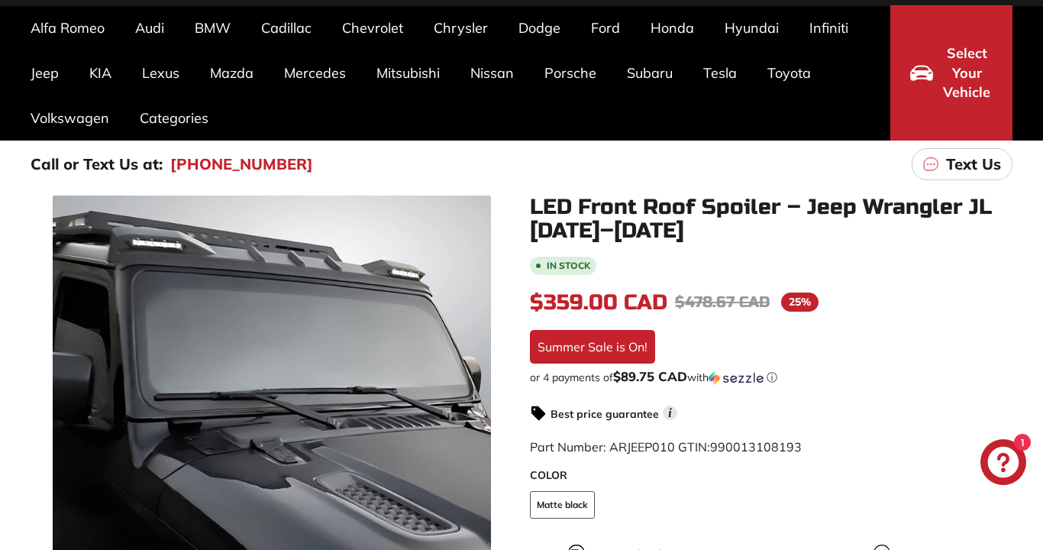
scroll to position [113, 0]
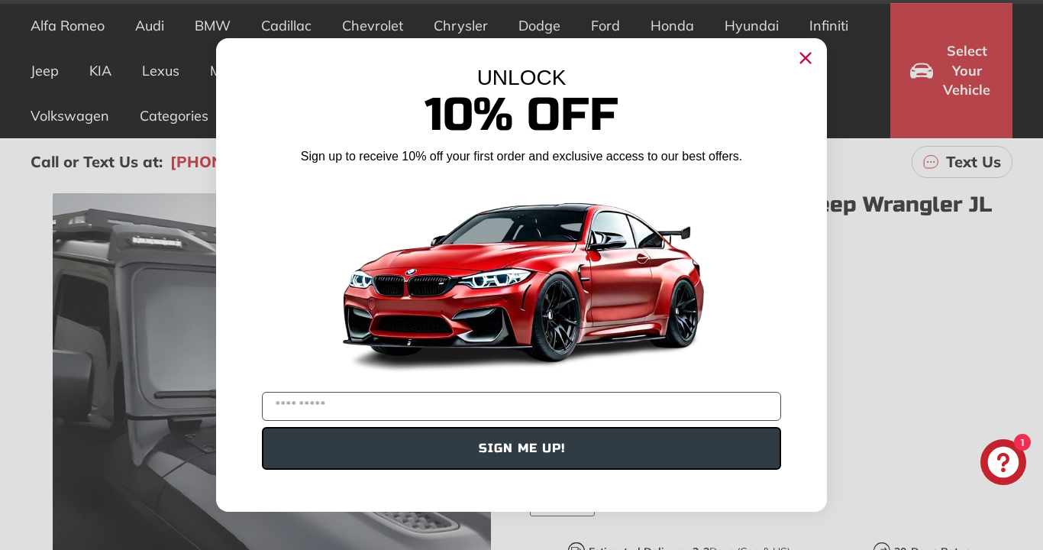
click at [808, 52] on circle "Close dialog" at bounding box center [805, 58] width 23 height 23
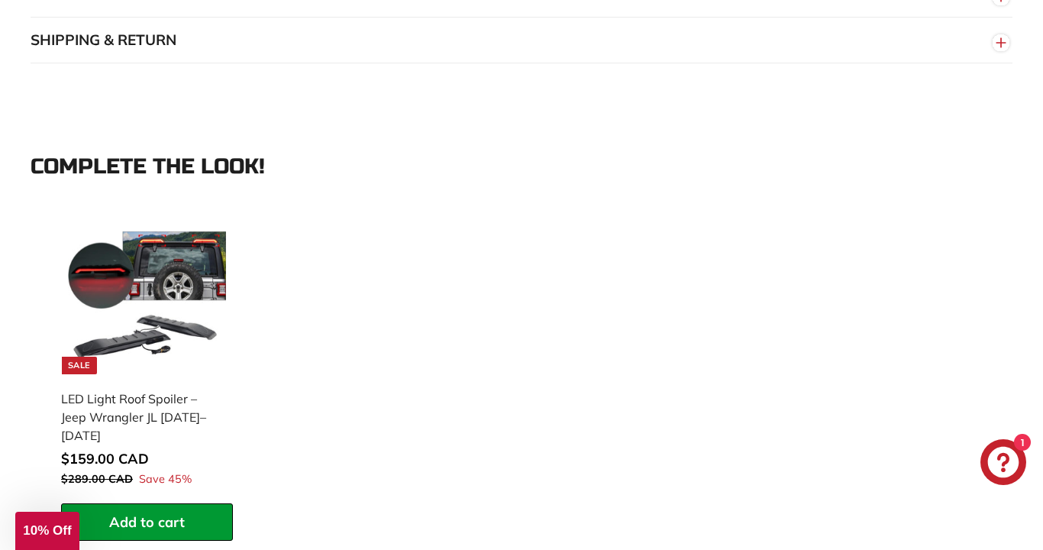
scroll to position [1354, 0]
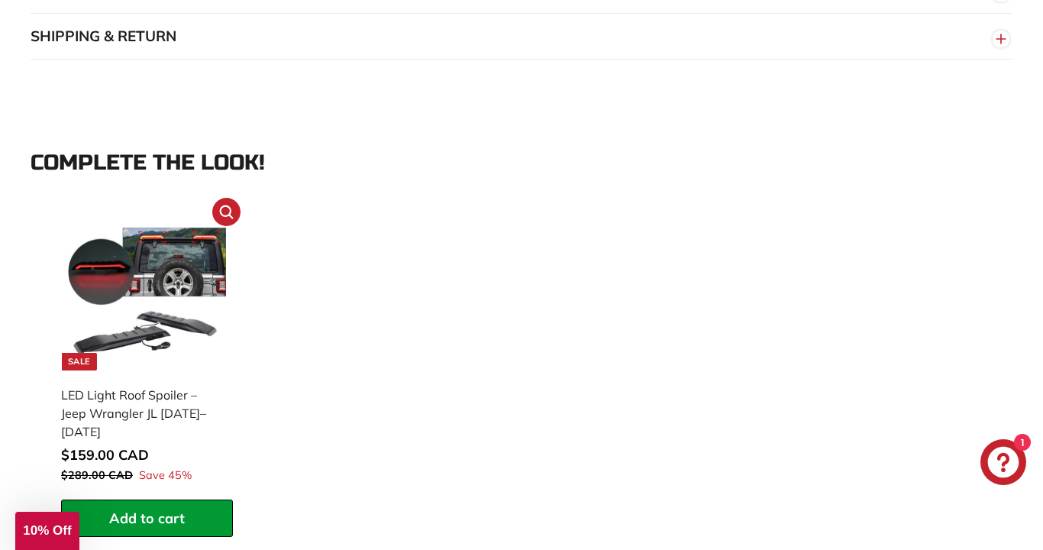
click at [155, 334] on img at bounding box center [147, 291] width 158 height 158
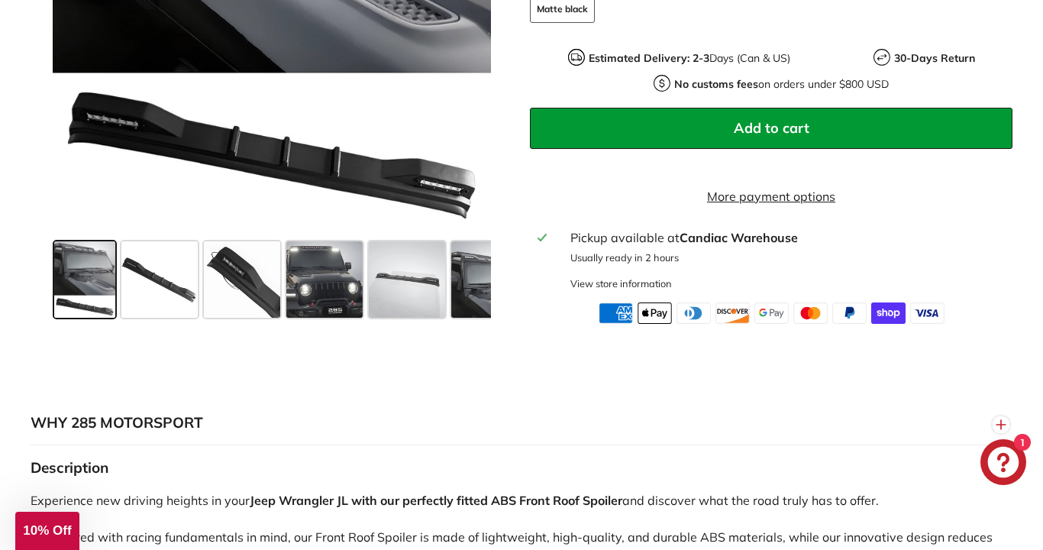
scroll to position [622, 0]
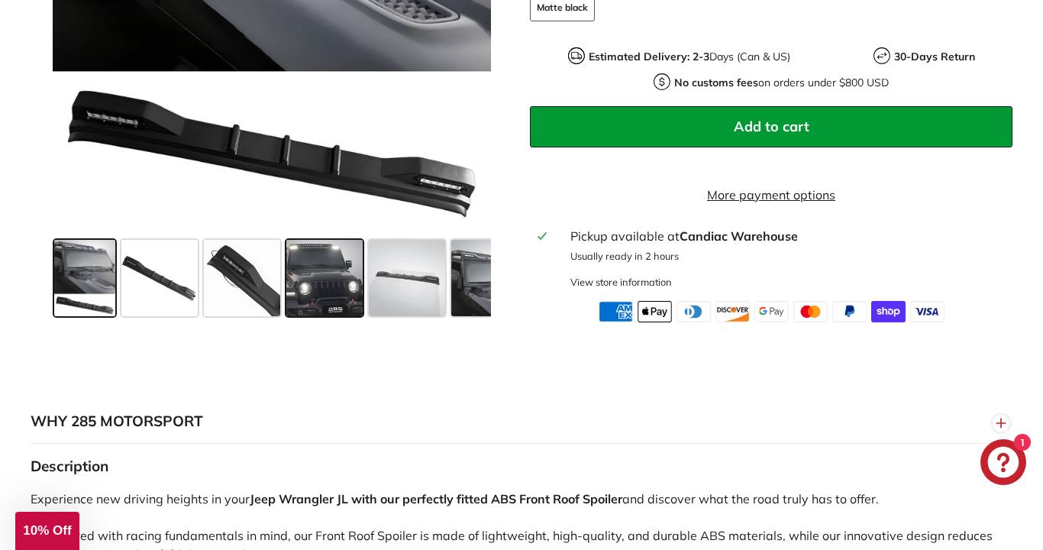
click at [329, 296] on span at bounding box center [324, 278] width 76 height 76
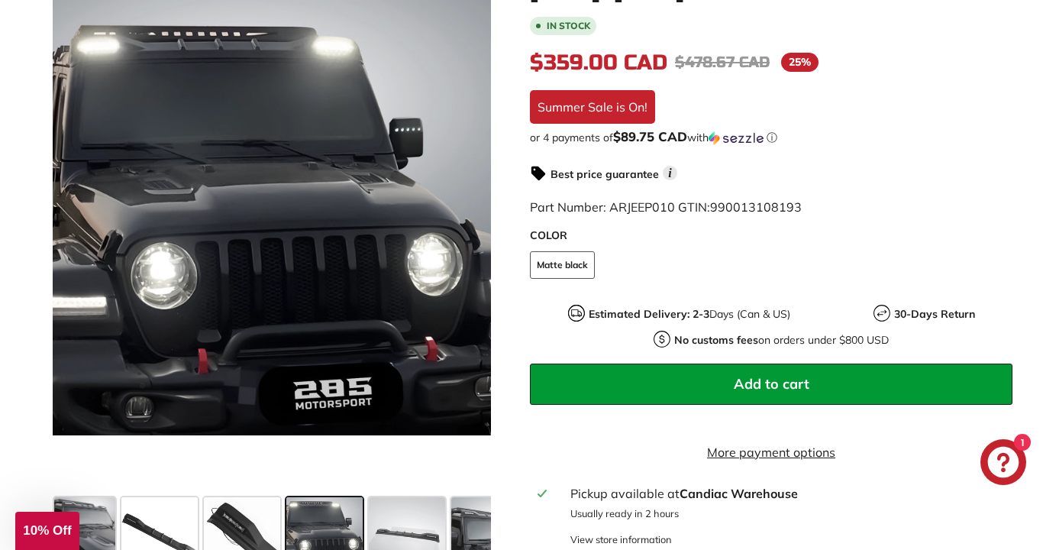
scroll to position [367, 0]
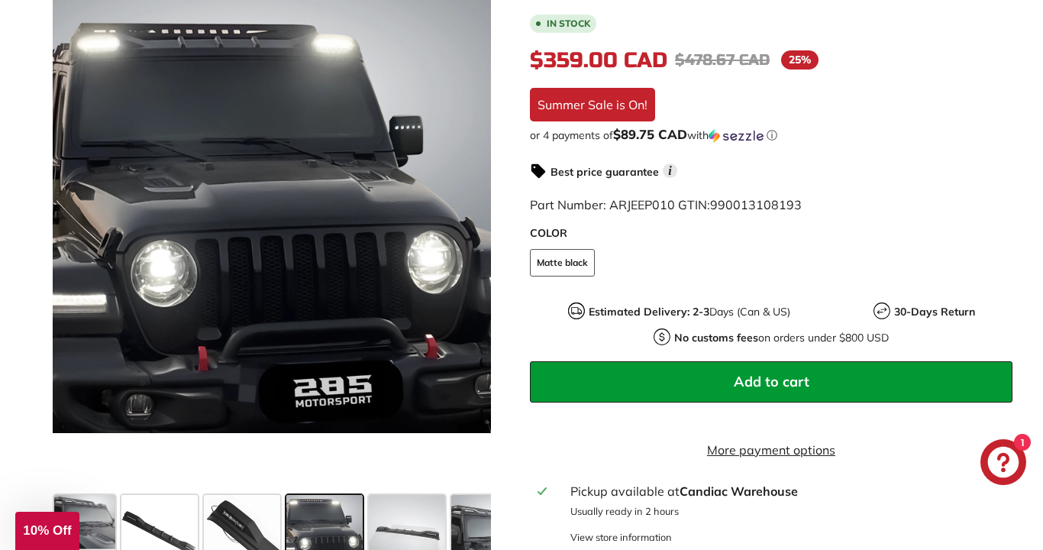
click at [329, 296] on div at bounding box center [271, 214] width 439 height 550
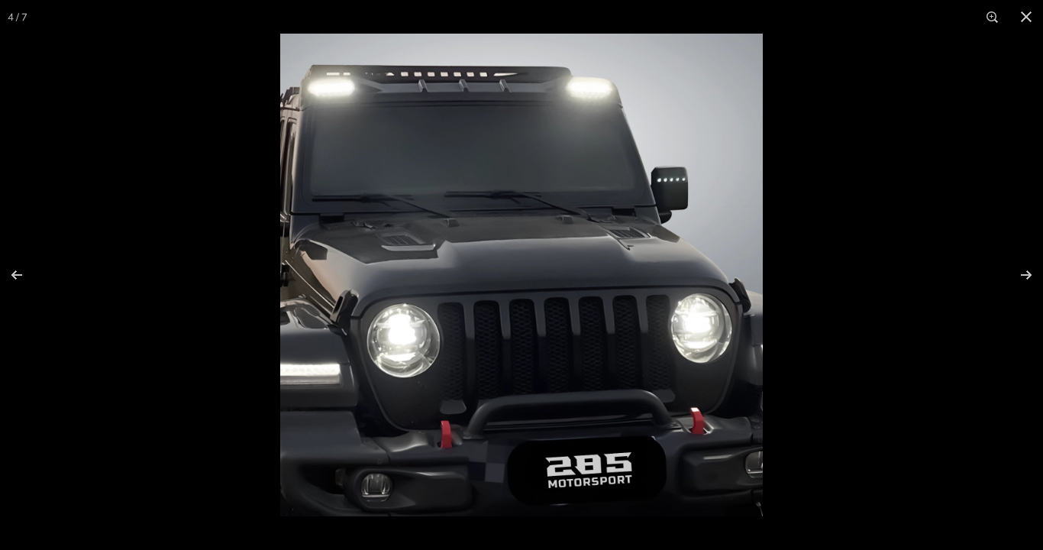
scroll to position [374, 0]
click at [1031, 14] on button at bounding box center [1027, 17] width 34 height 34
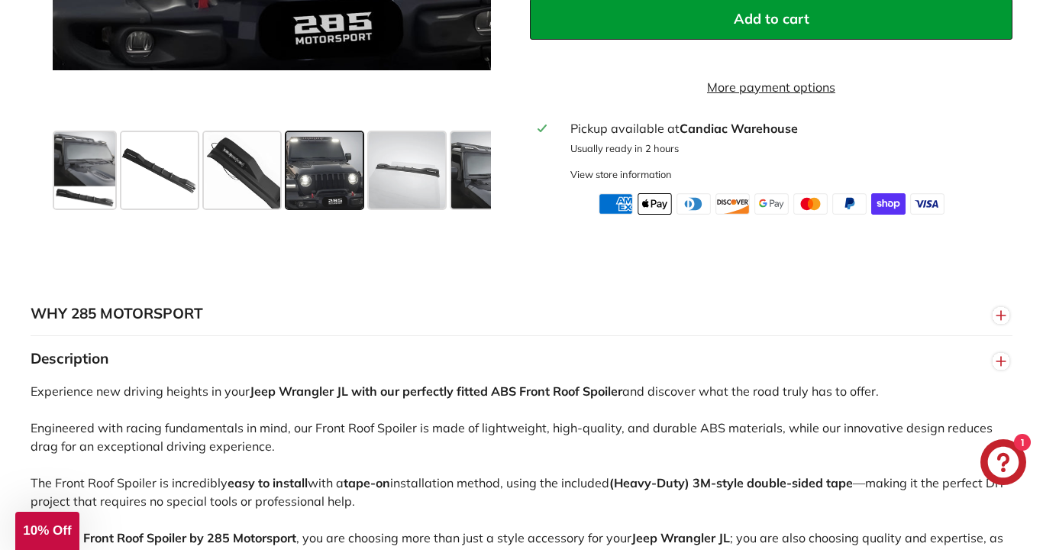
scroll to position [776, 0]
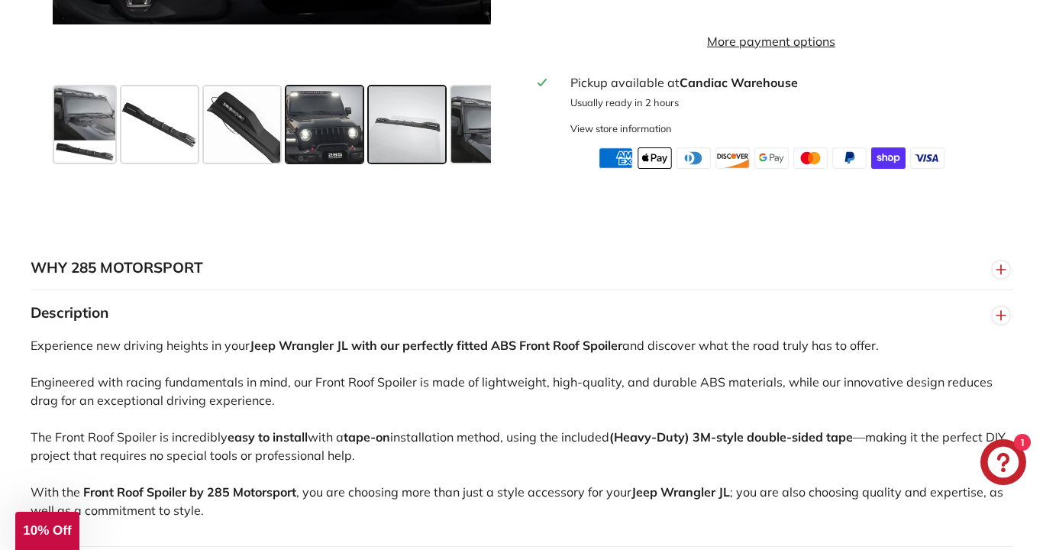
click at [411, 137] on span at bounding box center [407, 124] width 76 height 76
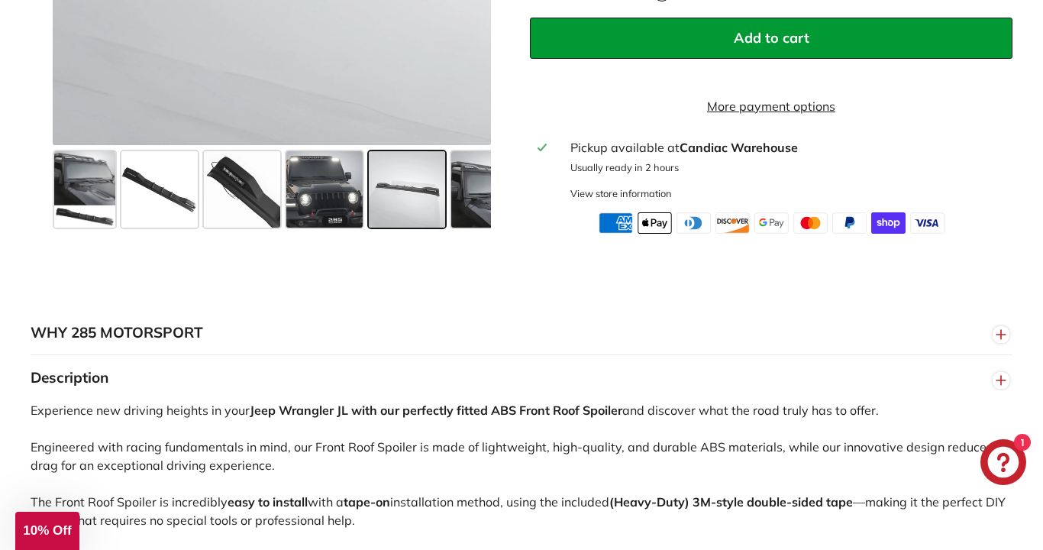
scroll to position [722, 0]
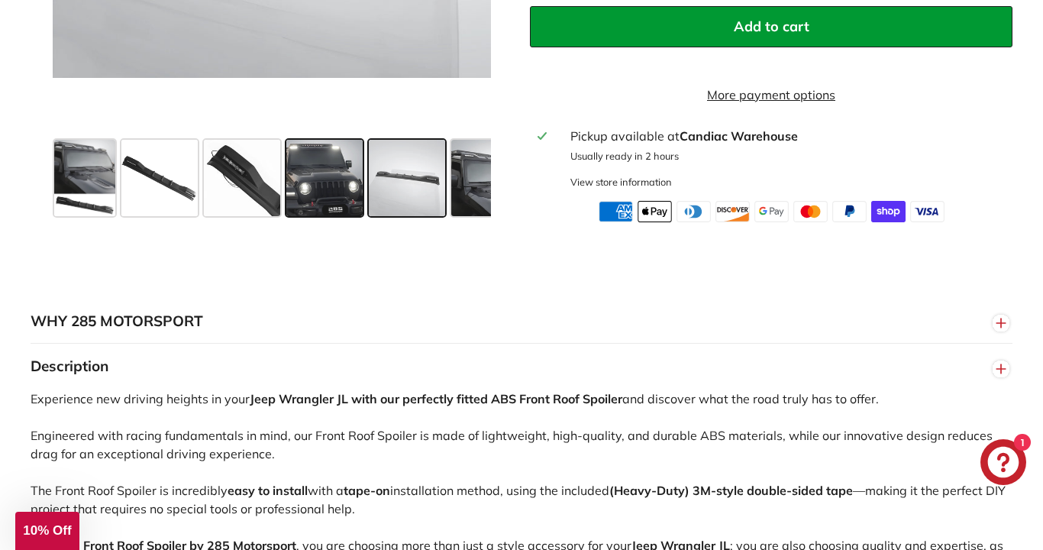
click at [325, 166] on span at bounding box center [324, 178] width 76 height 76
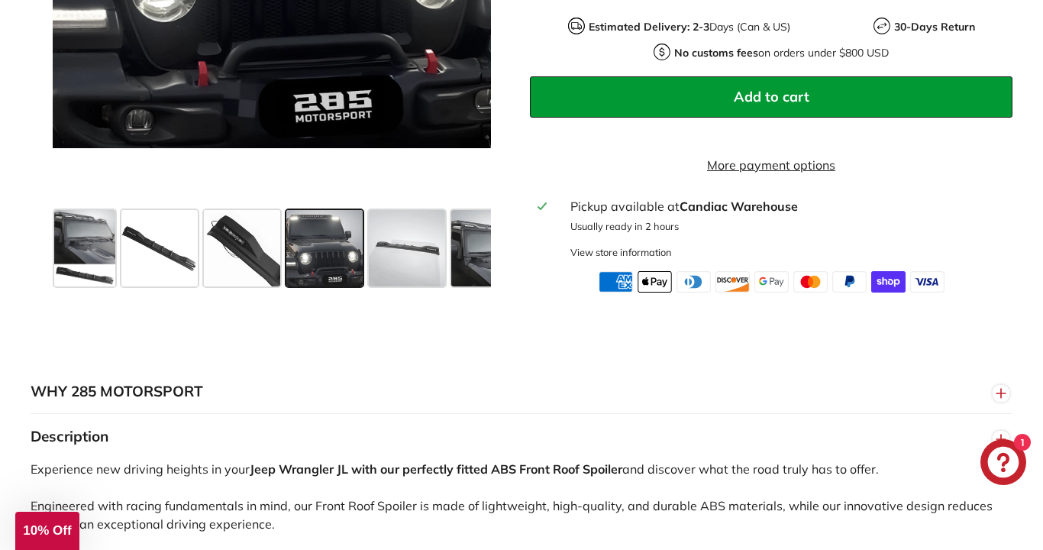
scroll to position [663, 0]
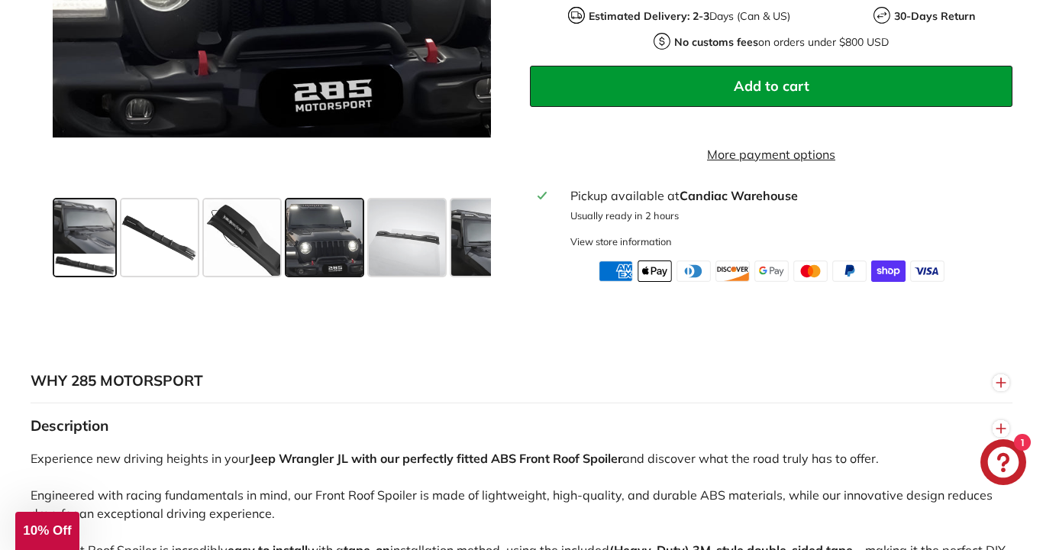
click at [87, 242] on span at bounding box center [84, 237] width 61 height 76
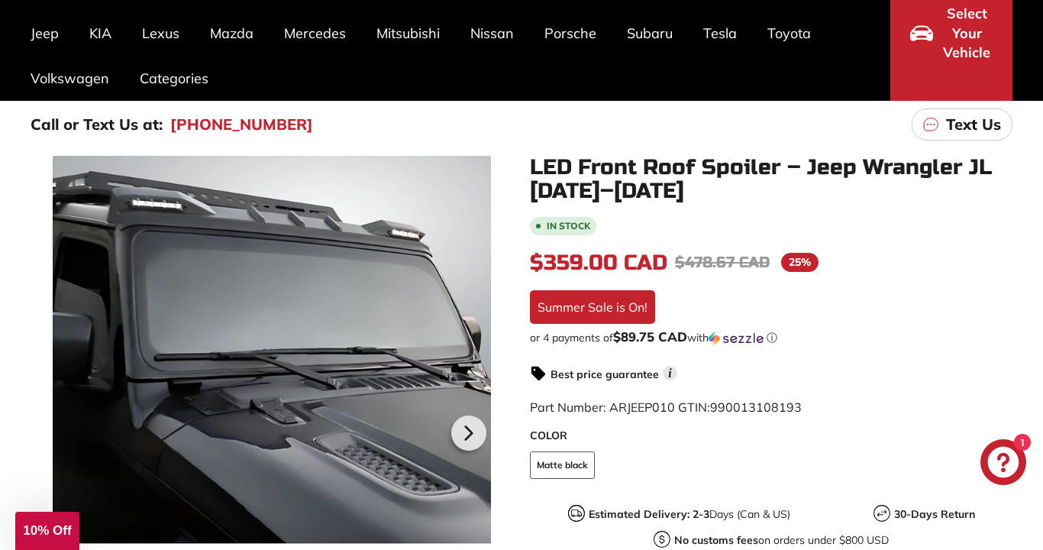
scroll to position [146, 0]
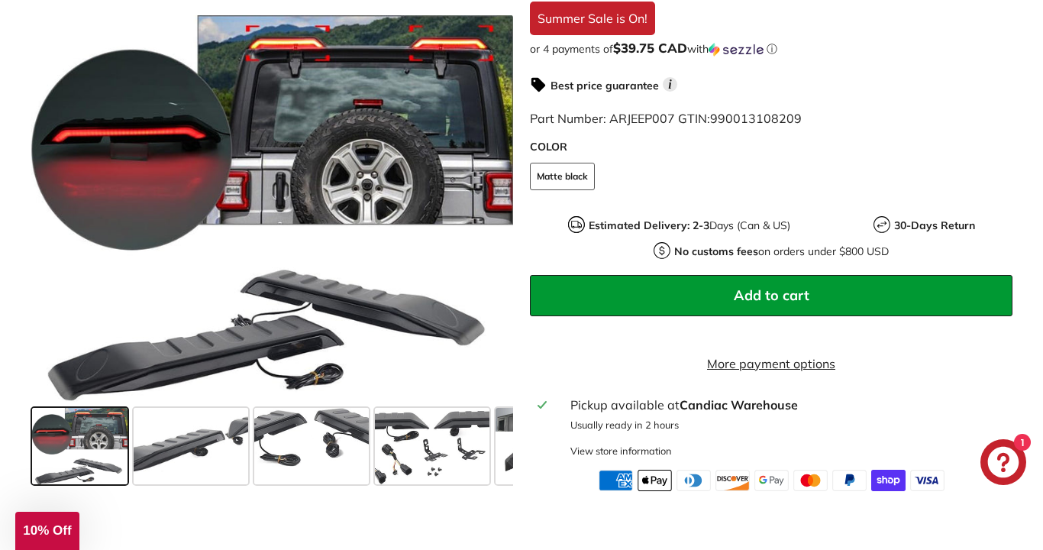
scroll to position [438, 0]
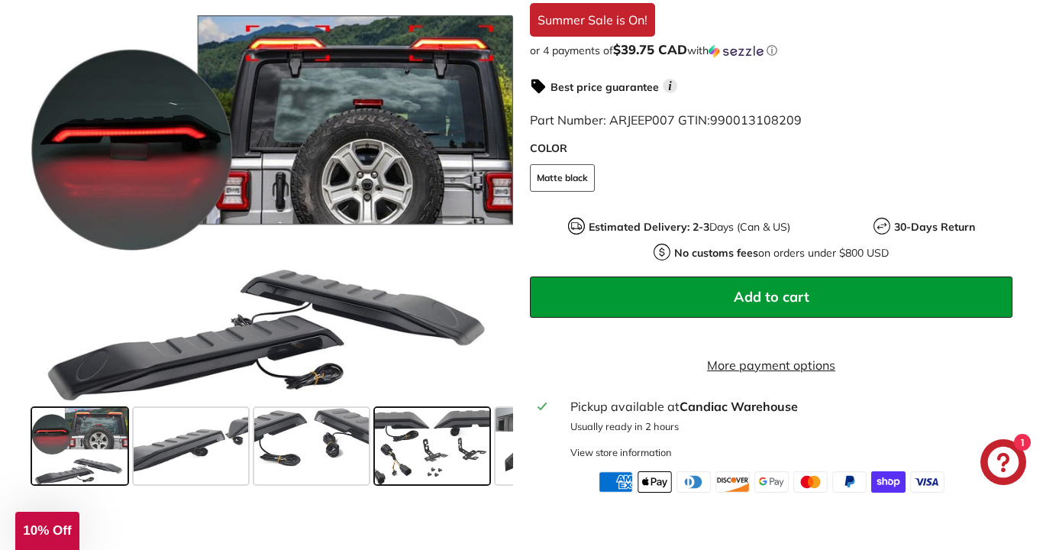
click at [457, 468] on span at bounding box center [432, 446] width 115 height 76
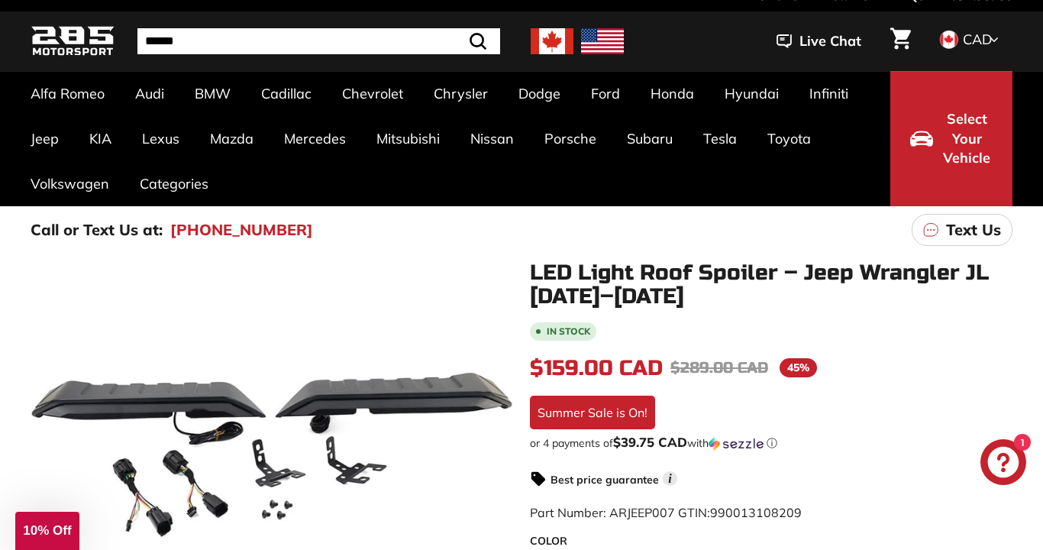
scroll to position [0, 0]
